Goal: Information Seeking & Learning: Compare options

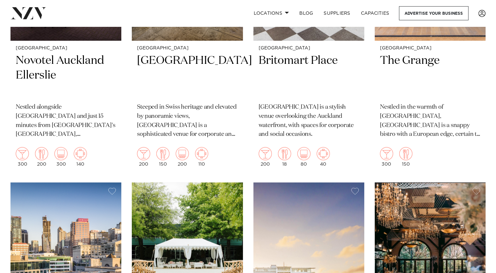
scroll to position [885, 0]
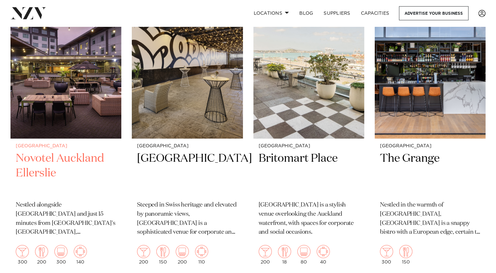
click at [38, 151] on h2 "Novotel Auckland Ellerslie" at bounding box center [66, 173] width 100 height 44
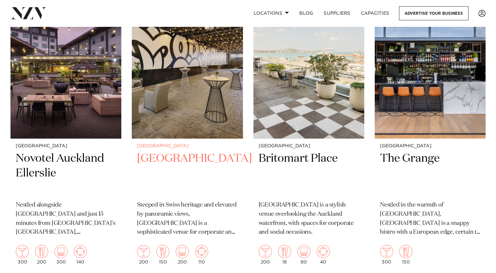
click at [184, 151] on h2 "[GEOGRAPHIC_DATA]" at bounding box center [187, 173] width 100 height 44
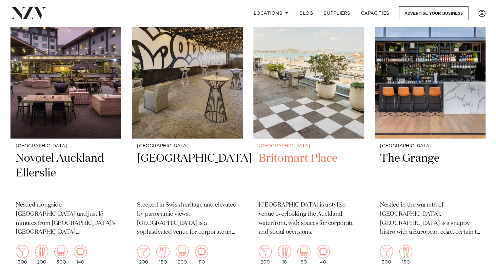
click at [311, 151] on h2 "Britomart Place" at bounding box center [309, 173] width 100 height 44
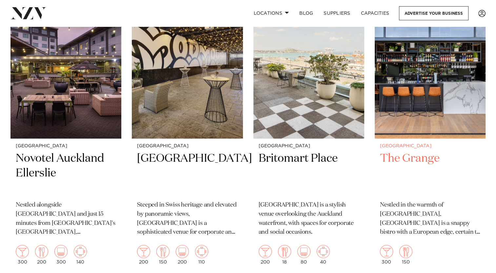
click at [413, 151] on h2 "The Grange" at bounding box center [430, 173] width 100 height 44
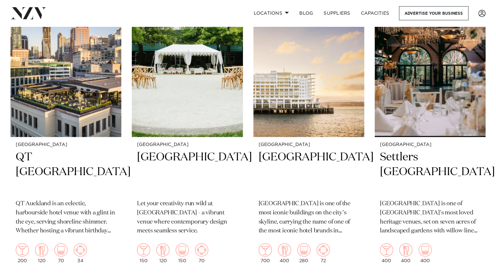
scroll to position [1180, 0]
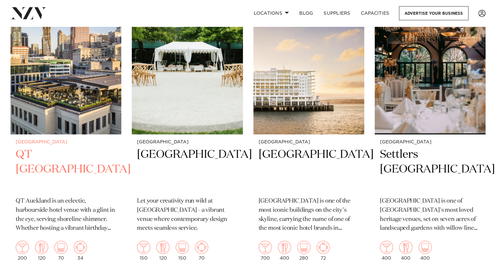
click at [59, 147] on h2 "QT Auckland" at bounding box center [66, 169] width 100 height 44
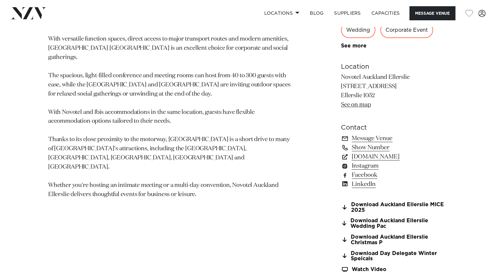
scroll to position [426, 0]
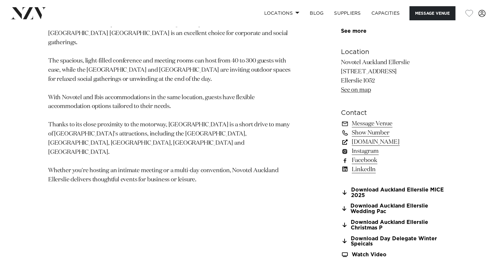
click at [366, 142] on link "accorevents.com" at bounding box center [394, 142] width 107 height 9
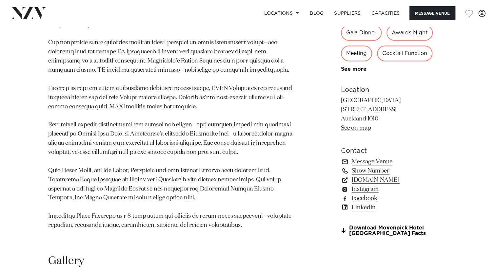
scroll to position [393, 0]
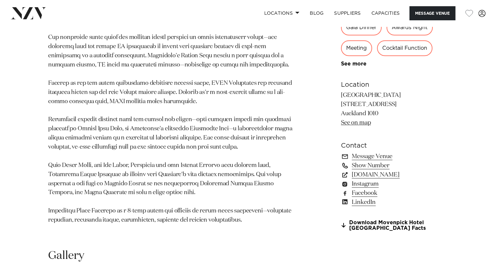
click at [366, 170] on link "Show Number" at bounding box center [394, 165] width 107 height 9
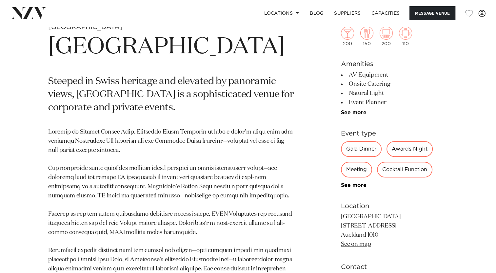
scroll to position [426, 0]
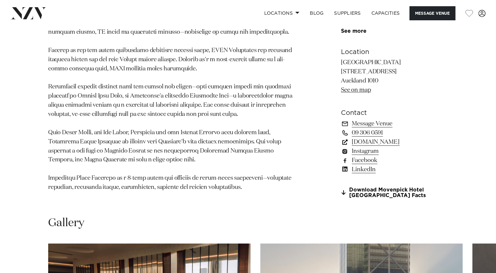
click at [368, 147] on link "[DOMAIN_NAME]" at bounding box center [394, 142] width 107 height 9
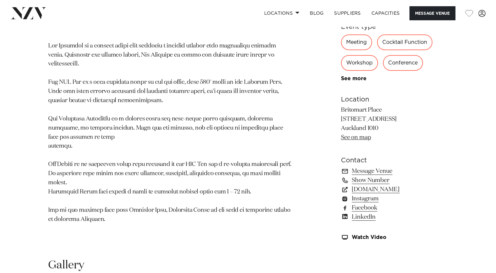
scroll to position [393, 0]
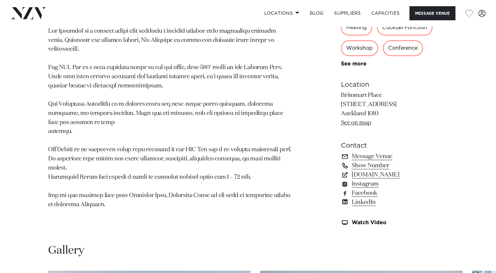
click at [361, 165] on link "Show Number" at bounding box center [394, 165] width 107 height 9
click at [362, 175] on link "precinctflex.co.nz" at bounding box center [394, 174] width 107 height 9
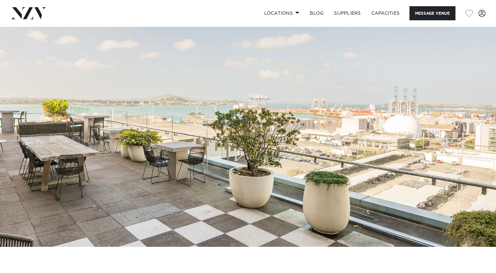
scroll to position [0, 0]
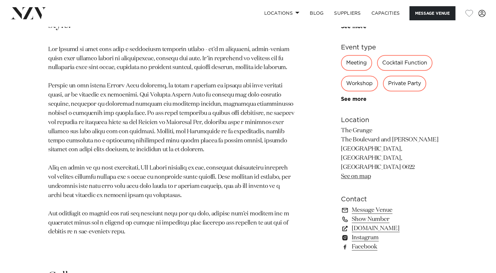
scroll to position [361, 0]
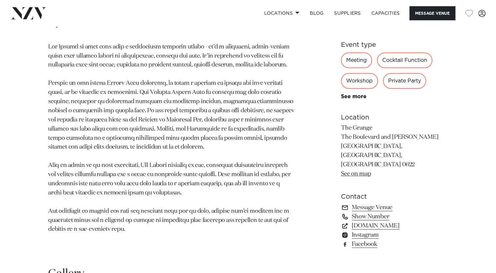
click at [367, 212] on link "Show Number" at bounding box center [394, 216] width 107 height 9
click at [359, 203] on link "Message Venue" at bounding box center [394, 207] width 107 height 9
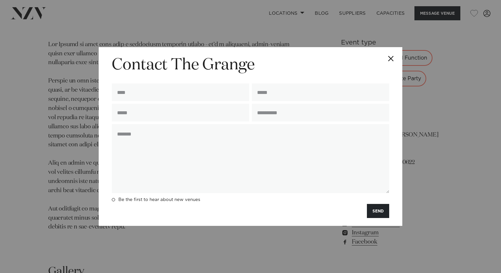
click at [388, 58] on button "Close" at bounding box center [390, 58] width 23 height 23
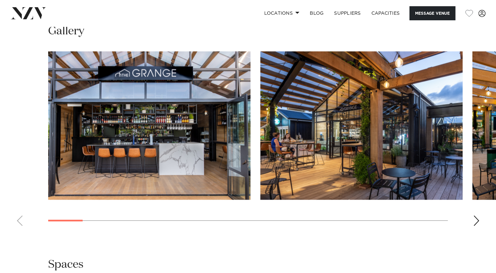
scroll to position [592, 0]
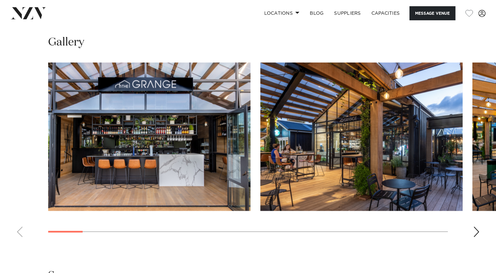
click at [477, 227] on div "Next slide" at bounding box center [476, 232] width 7 height 10
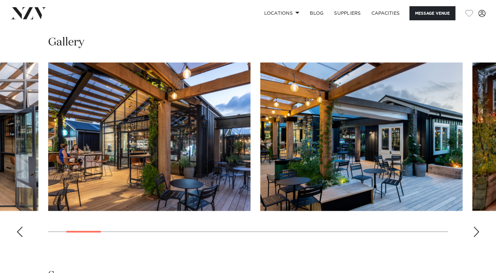
click at [476, 227] on div "Next slide" at bounding box center [476, 232] width 7 height 10
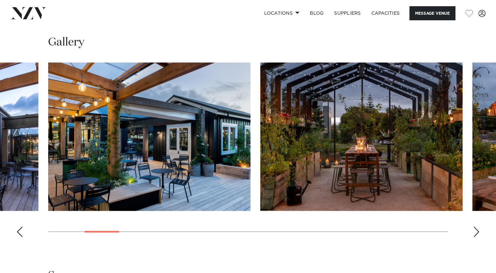
click at [476, 227] on div "Next slide" at bounding box center [476, 232] width 7 height 10
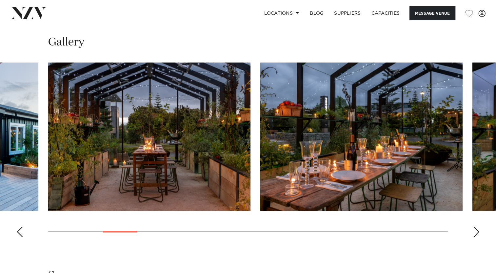
click at [476, 227] on div "Next slide" at bounding box center [476, 232] width 7 height 10
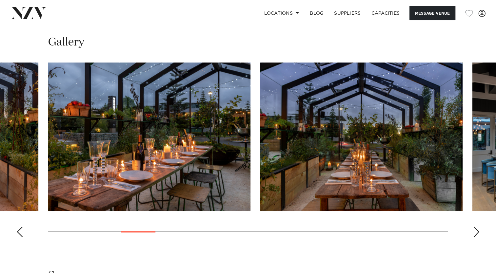
click at [476, 227] on div "Next slide" at bounding box center [476, 232] width 7 height 10
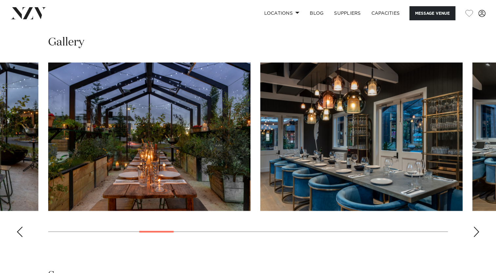
click at [476, 227] on div "Next slide" at bounding box center [476, 232] width 7 height 10
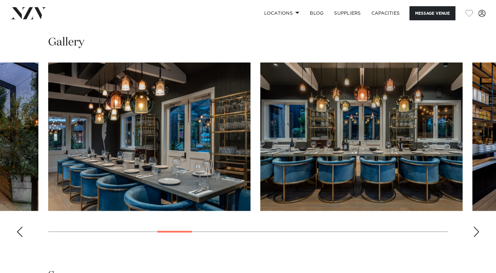
click at [476, 227] on div "Next slide" at bounding box center [476, 232] width 7 height 10
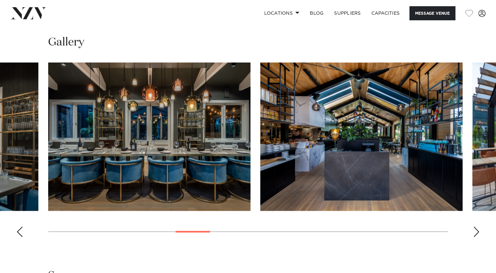
click at [476, 227] on div "Next slide" at bounding box center [476, 232] width 7 height 10
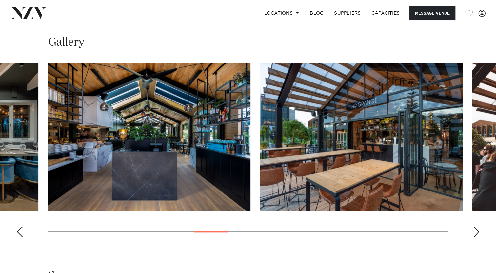
click at [476, 227] on div "Next slide" at bounding box center [476, 232] width 7 height 10
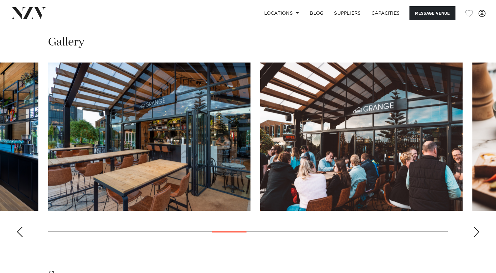
click at [476, 227] on div "Next slide" at bounding box center [476, 232] width 7 height 10
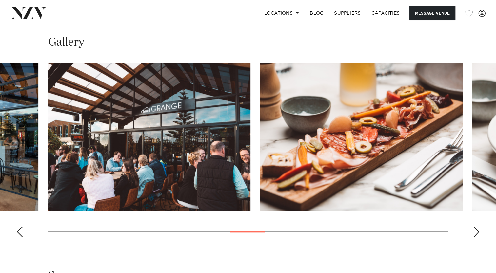
click at [476, 227] on div "Next slide" at bounding box center [476, 232] width 7 height 10
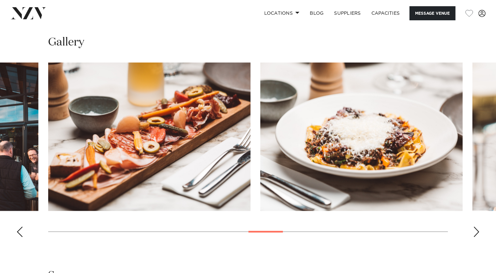
click at [476, 227] on div "Next slide" at bounding box center [476, 232] width 7 height 10
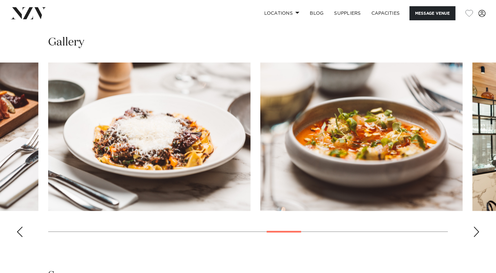
click at [476, 227] on div "Next slide" at bounding box center [476, 232] width 7 height 10
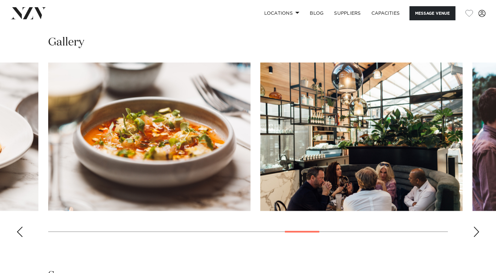
click at [476, 227] on div "Next slide" at bounding box center [476, 232] width 7 height 10
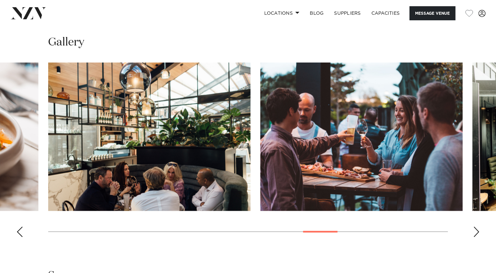
click at [476, 227] on div "Next slide" at bounding box center [476, 232] width 7 height 10
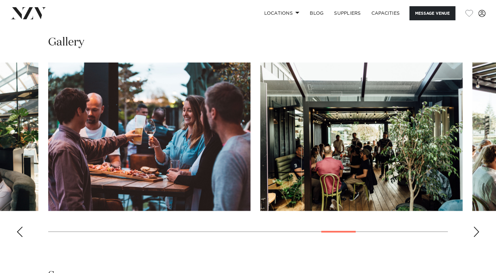
click at [473, 227] on div "Next slide" at bounding box center [476, 232] width 7 height 10
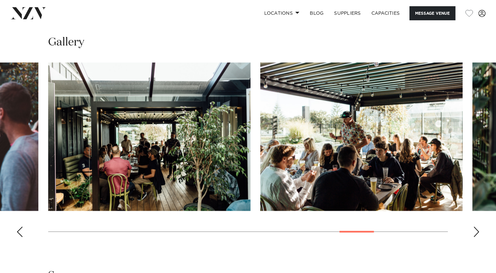
click at [473, 227] on div "Next slide" at bounding box center [476, 232] width 7 height 10
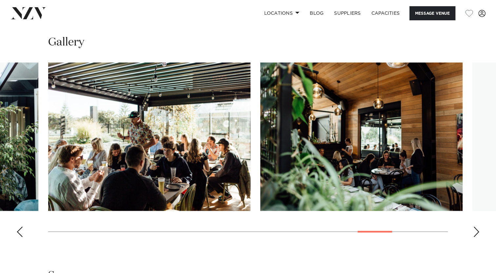
click at [473, 227] on div "Next slide" at bounding box center [476, 232] width 7 height 10
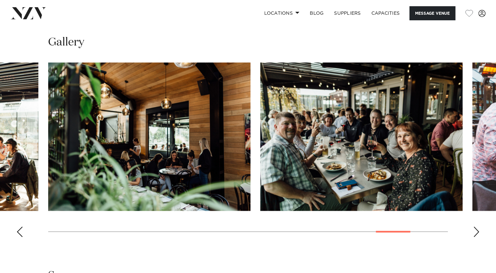
click at [477, 227] on div "Next slide" at bounding box center [476, 232] width 7 height 10
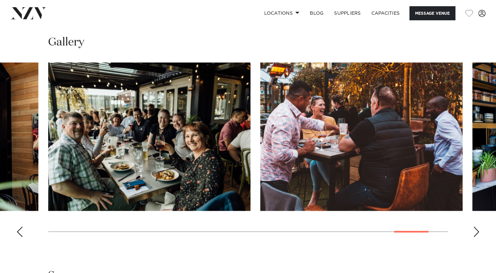
click at [477, 227] on div "Next slide" at bounding box center [476, 232] width 7 height 10
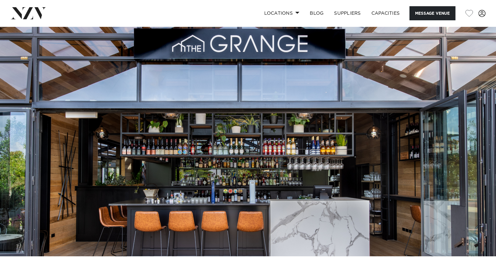
scroll to position [0, 0]
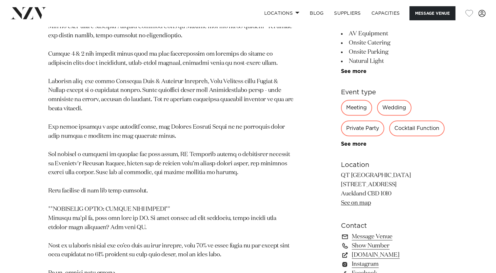
scroll to position [590, 0]
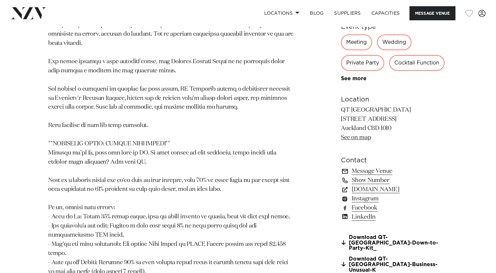
click at [376, 167] on link "Message Venue" at bounding box center [394, 171] width 107 height 9
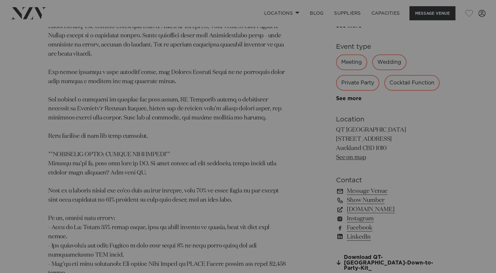
scroll to position [592, 0]
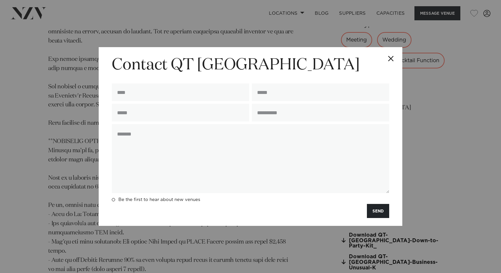
click at [388, 58] on button "Close" at bounding box center [390, 58] width 23 height 23
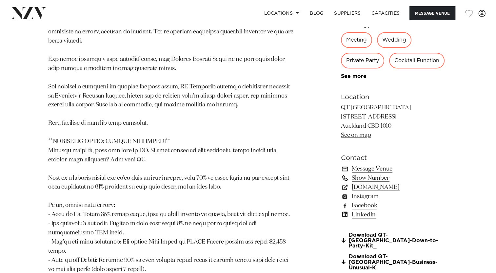
click at [361, 174] on link "Show Number" at bounding box center [394, 178] width 107 height 9
click at [376, 233] on link "Download QT-Auckland-Down-to-Party-Kit_" at bounding box center [394, 241] width 107 height 16
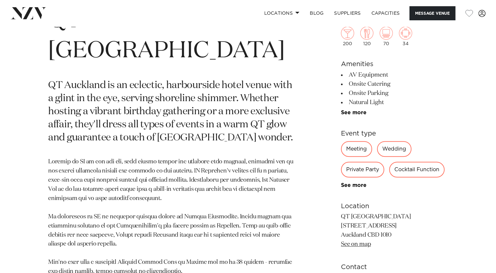
scroll to position [265, 0]
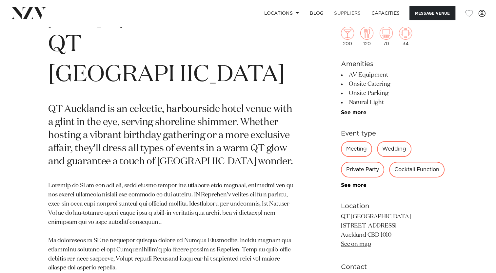
click at [347, 12] on link "SUPPLIERS" at bounding box center [347, 13] width 37 height 14
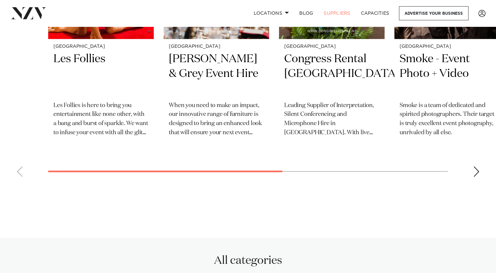
scroll to position [328, 0]
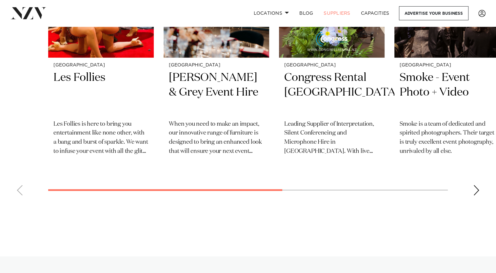
click at [479, 190] on div "Next slide" at bounding box center [476, 190] width 7 height 10
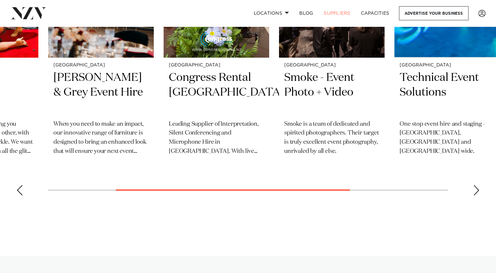
click at [478, 188] on div "Next slide" at bounding box center [476, 190] width 7 height 10
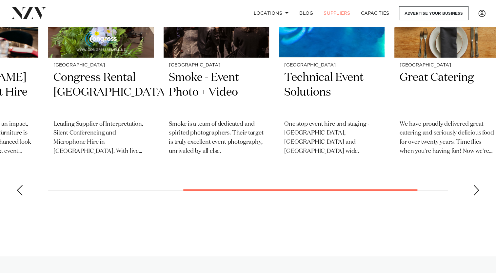
click at [478, 188] on div "Next slide" at bounding box center [476, 190] width 7 height 10
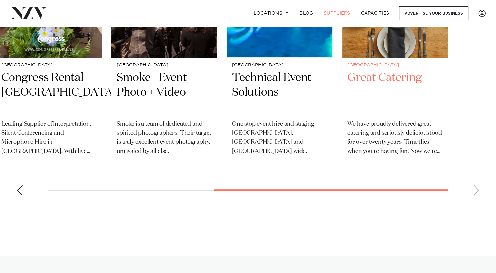
scroll to position [131, 0]
